Goal: Task Accomplishment & Management: Manage account settings

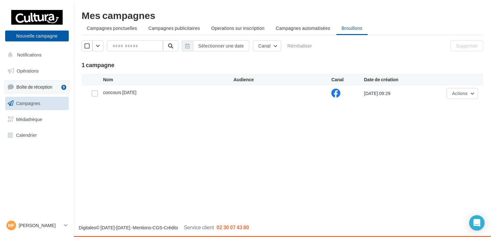
click at [50, 85] on span "Boîte de réception" at bounding box center [34, 86] width 36 height 5
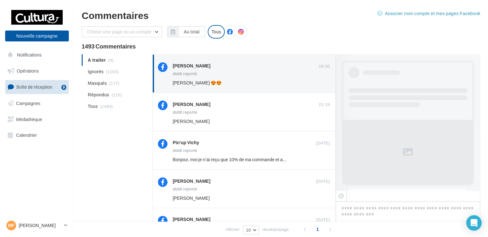
scroll to position [128, 0]
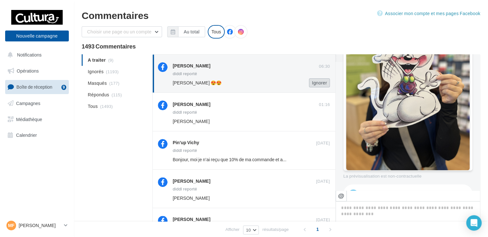
click at [327, 85] on button "Ignorer" at bounding box center [319, 82] width 21 height 9
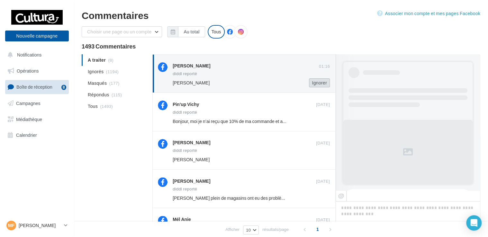
click at [316, 86] on button "Ignorer" at bounding box center [319, 82] width 21 height 9
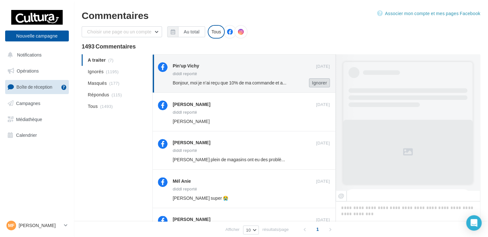
click at [314, 84] on button "Ignorer" at bounding box center [319, 82] width 21 height 9
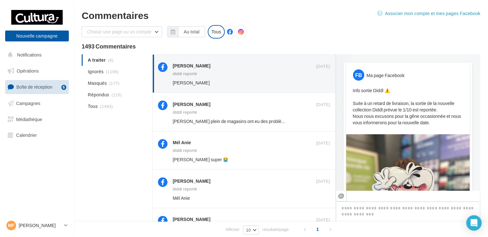
scroll to position [273, 0]
